Goal: Transaction & Acquisition: Purchase product/service

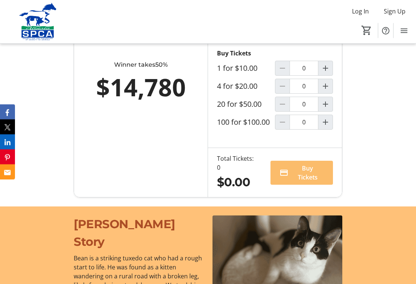
scroll to position [581, 0]
click at [329, 109] on mat-icon "Increment by one" at bounding box center [325, 104] width 9 height 9
type input "1"
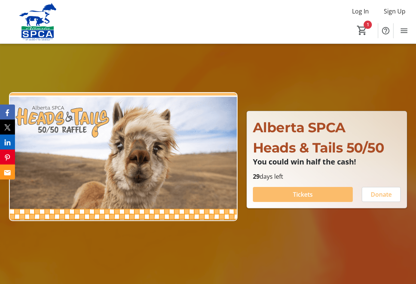
scroll to position [35, 0]
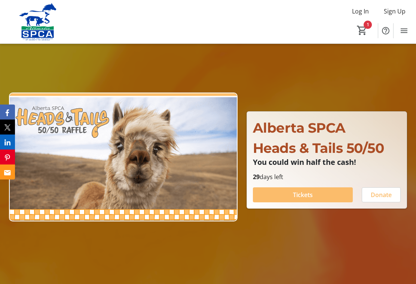
click at [389, 199] on span "Donate" at bounding box center [381, 194] width 21 height 9
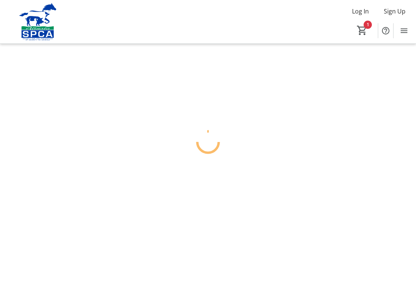
scroll to position [13, 0]
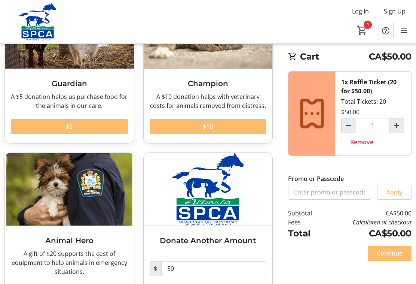
scroll to position [110, 0]
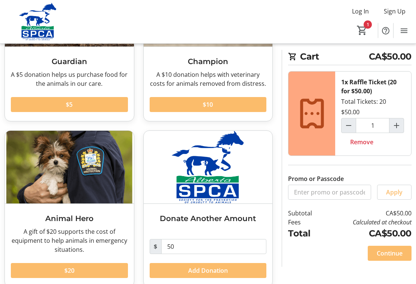
click at [91, 273] on span at bounding box center [69, 271] width 117 height 18
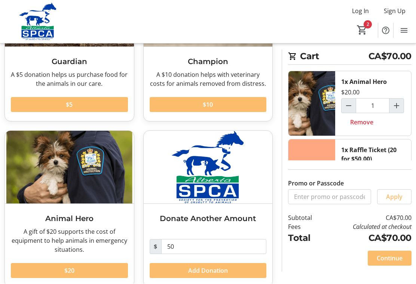
click at [215, 102] on span at bounding box center [208, 105] width 117 height 18
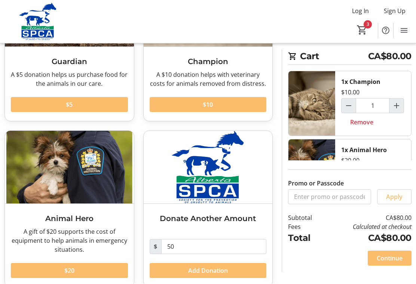
click at [95, 108] on span at bounding box center [69, 105] width 117 height 18
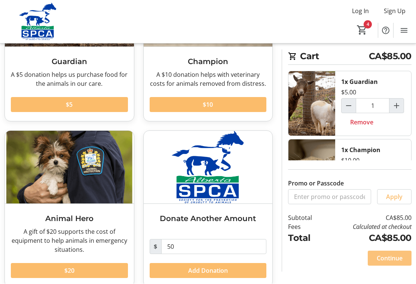
click at [393, 263] on span "Continue" at bounding box center [390, 258] width 26 height 9
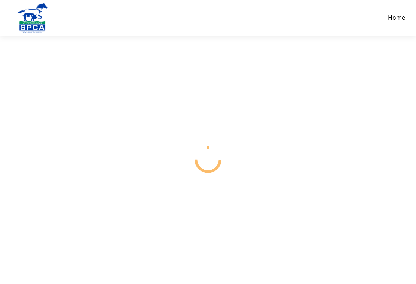
select select "CA"
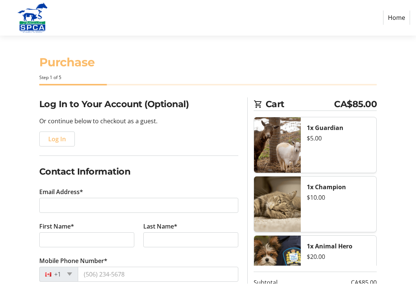
scroll to position [0, 0]
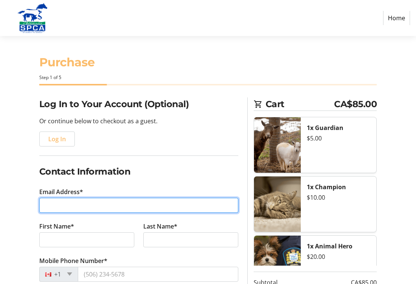
click at [94, 211] on input "Email Address*" at bounding box center [138, 205] width 199 height 15
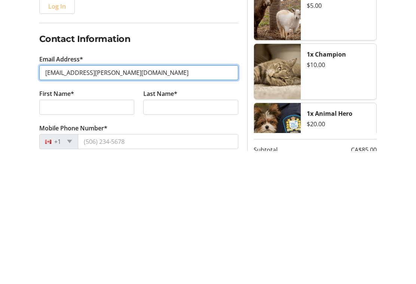
type input "[EMAIL_ADDRESS][PERSON_NAME][DOMAIN_NAME]"
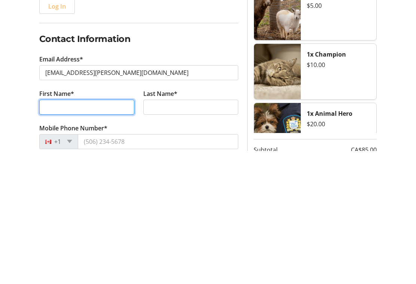
click at [92, 232] on input "First Name*" at bounding box center [86, 239] width 95 height 15
type input "June"
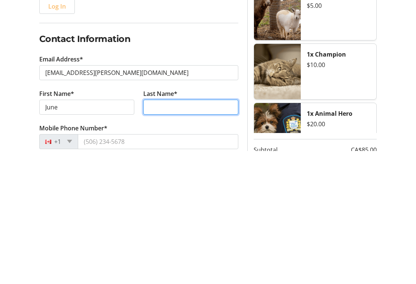
click at [183, 232] on input "Last Name*" at bounding box center [190, 239] width 95 height 15
type input "[PERSON_NAME]"
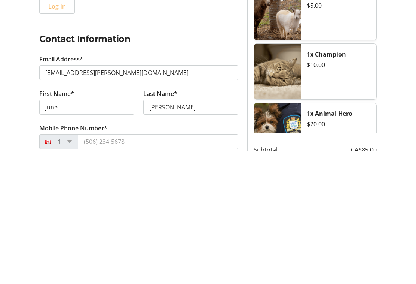
scroll to position [133, 0]
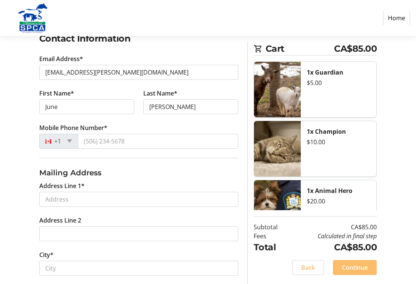
click at [150, 152] on tr-form-field "Mobile Phone Number* +1" at bounding box center [138, 140] width 199 height 34
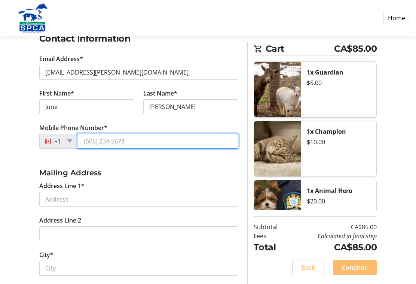
click at [117, 145] on input "Mobile Phone Number*" at bounding box center [158, 141] width 161 height 15
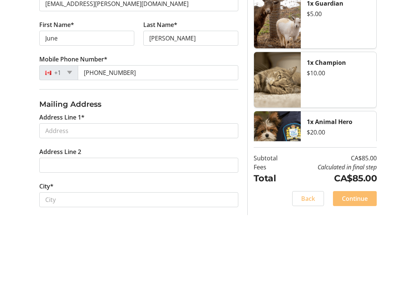
scroll to position [202, 0]
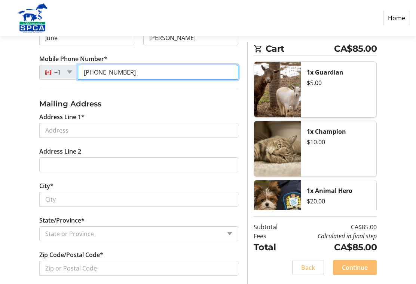
type input "[PHONE_NUMBER]"
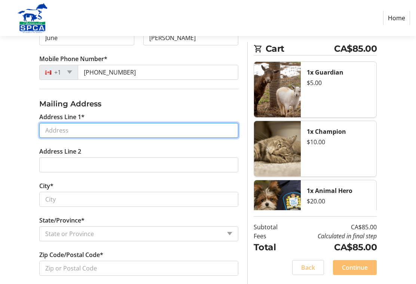
click at [92, 136] on input "Address Line 1*" at bounding box center [138, 130] width 199 height 15
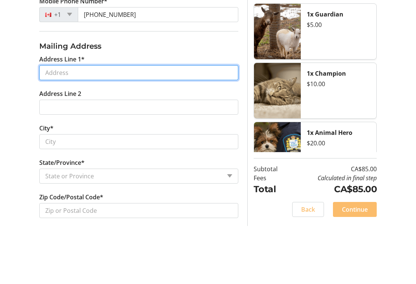
type input "[STREET_ADDRESS]"
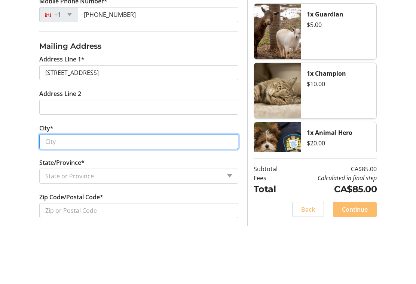
type input "[GEOGRAPHIC_DATA]"
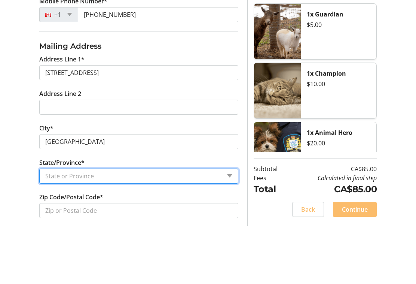
select select "AB"
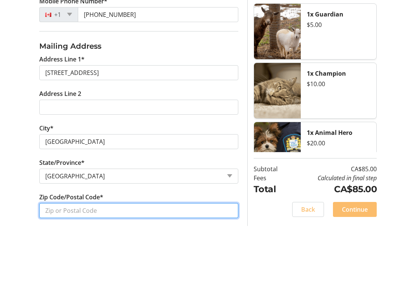
type input "T2Y 2X1"
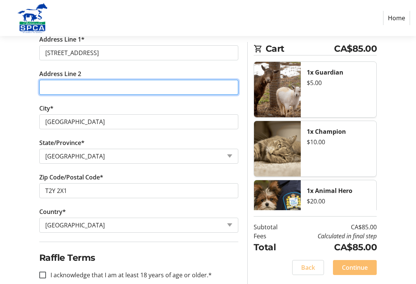
scroll to position [279, 0]
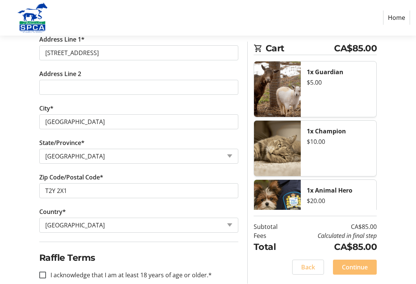
click at [41, 278] on div at bounding box center [43, 275] width 18 height 18
checkbox input "true"
click at [359, 272] on span "Continue" at bounding box center [355, 267] width 26 height 9
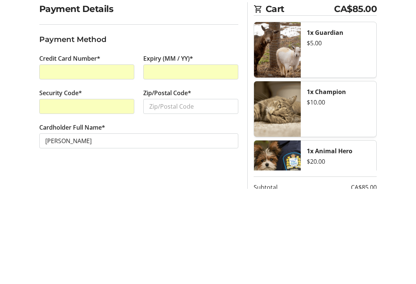
scroll to position [55, 0]
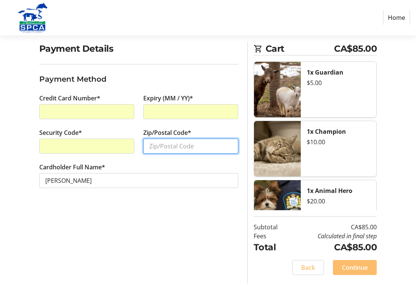
click at [180, 152] on input "Zip/Postal Code*" at bounding box center [190, 146] width 95 height 15
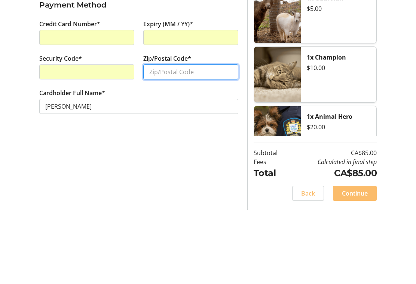
type input "T2Y 2X1"
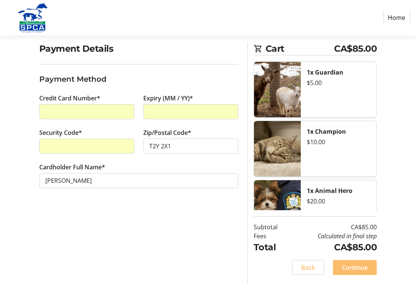
click at [359, 277] on span at bounding box center [355, 268] width 44 height 18
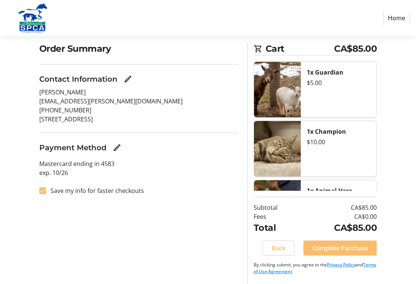
scroll to position [55, 0]
click at [340, 257] on span at bounding box center [340, 248] width 73 height 18
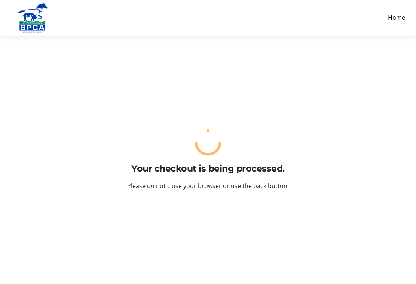
scroll to position [0, 0]
